Goal: Use online tool/utility: Utilize a website feature to perform a specific function

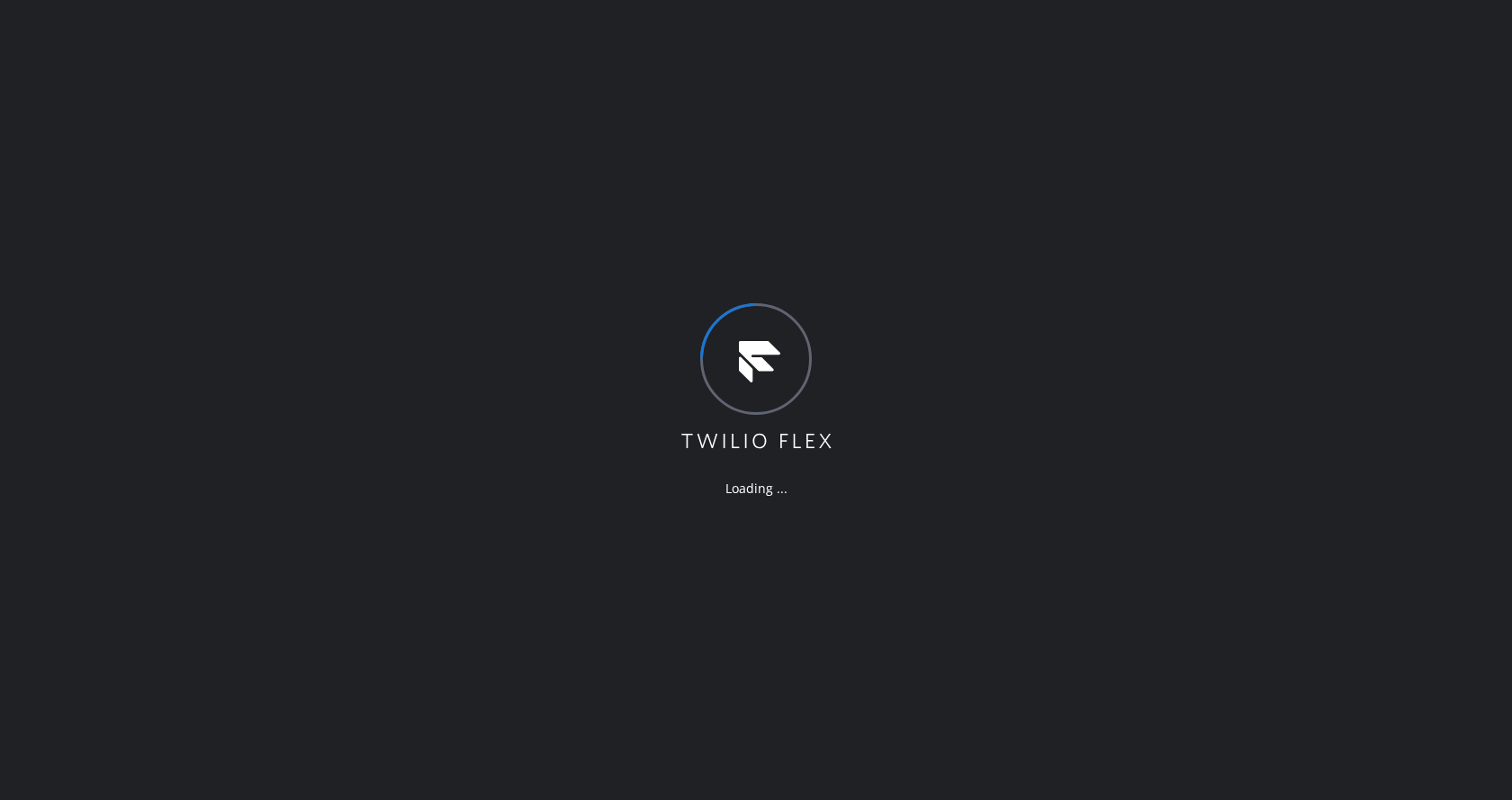
click at [299, 120] on div "Loading ..." at bounding box center [756, 400] width 1512 height 800
drag, startPoint x: 388, startPoint y: 567, endPoint x: 610, endPoint y: 792, distance: 316.1
click at [388, 567] on div "Loading ..." at bounding box center [756, 400] width 1512 height 800
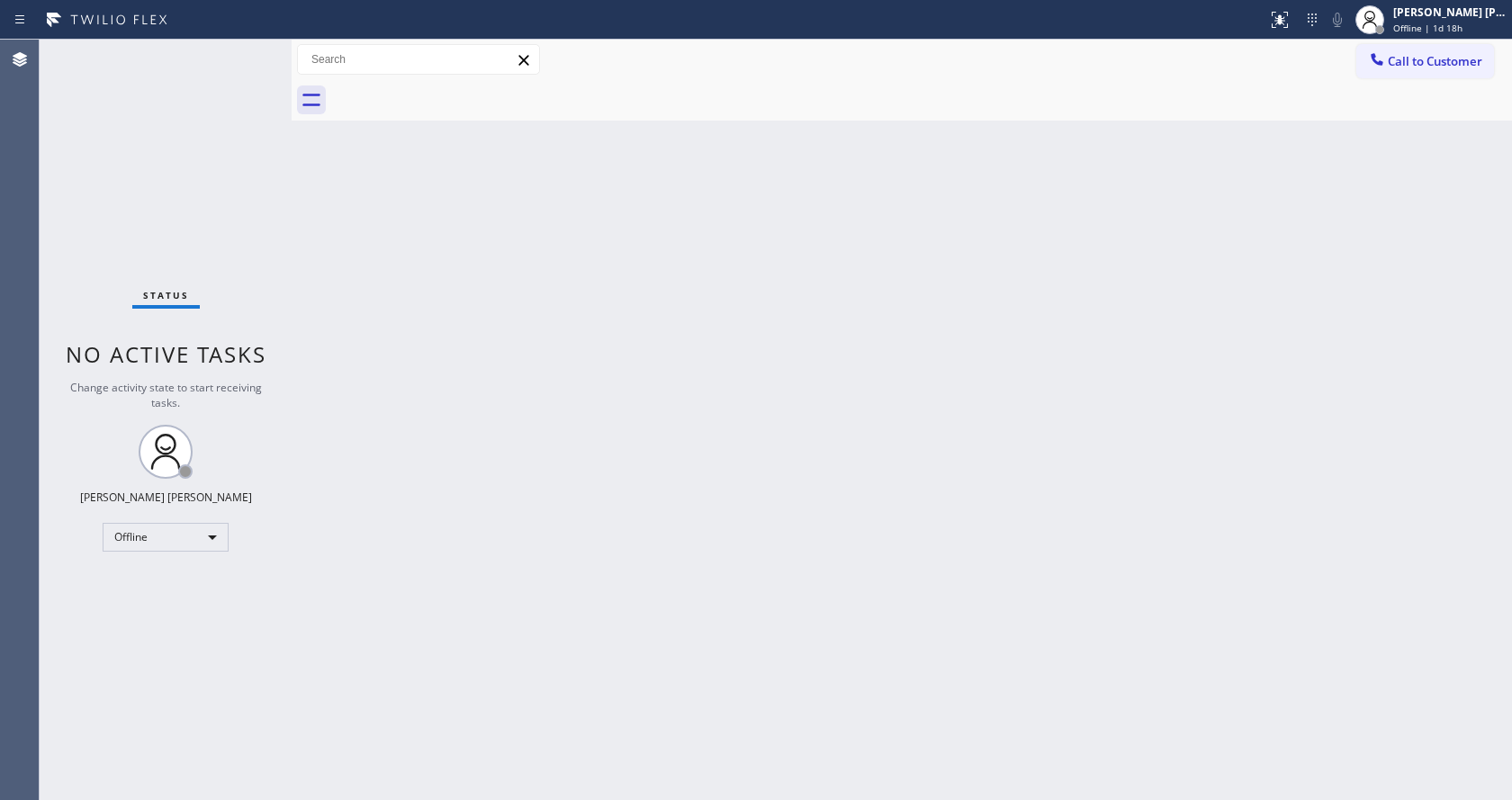
drag, startPoint x: 257, startPoint y: 152, endPoint x: 233, endPoint y: 10, distance: 144.0
click at [257, 152] on div "Status No active tasks Change activity state to start receiving tasks. [PERSON_…" at bounding box center [165, 420] width 252 height 761
click at [687, 566] on div "Back to Dashboard Change Sender ID Customers Technicians Select a contact Outbo…" at bounding box center [901, 420] width 1220 height 761
click at [188, 192] on div "Status No active tasks Change activity state to start receiving tasks. [PERSON_…" at bounding box center [165, 420] width 252 height 761
click at [781, 391] on div "Back to Dashboard Change Sender ID Customers Technicians Select a contact Outbo…" at bounding box center [901, 420] width 1220 height 761
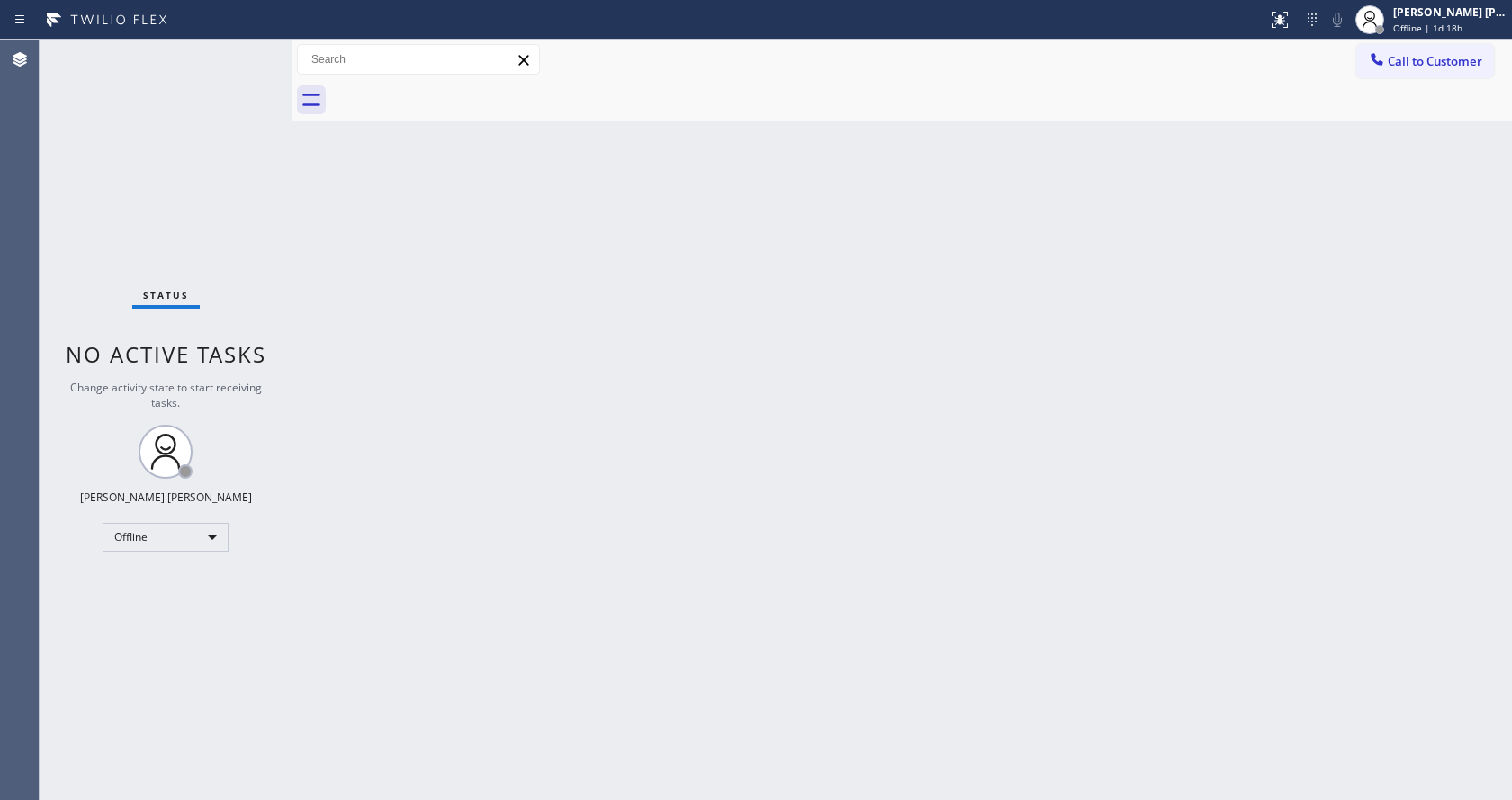
click at [473, 273] on div "Back to Dashboard Change Sender ID Customers Technicians Select a contact Outbo…" at bounding box center [901, 420] width 1220 height 761
